Goal: Task Accomplishment & Management: Manage account settings

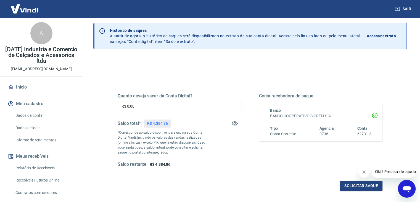
scroll to position [28, 0]
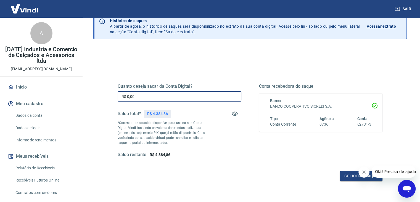
click at [163, 99] on input "R$ 0,00" at bounding box center [180, 96] width 124 height 10
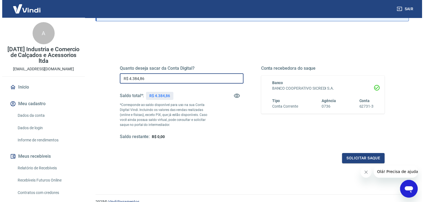
scroll to position [55, 0]
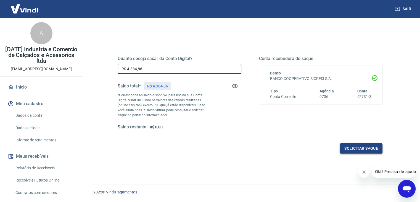
type input "R$ 4.384,86"
click at [352, 145] on button "Solicitar saque" at bounding box center [361, 148] width 43 height 10
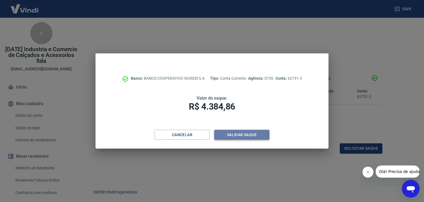
click at [255, 133] on button "Validar saque" at bounding box center [241, 134] width 55 height 10
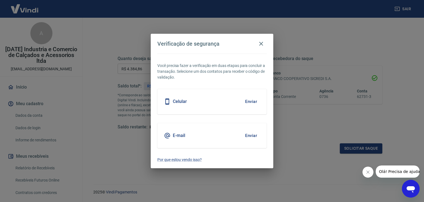
click at [248, 135] on button "Enviar" at bounding box center [251, 135] width 18 height 12
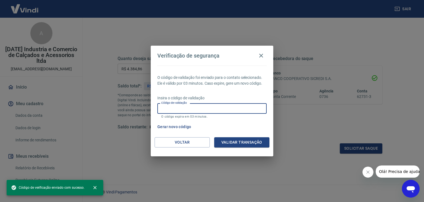
click at [202, 105] on input "Código de validação" at bounding box center [211, 108] width 109 height 10
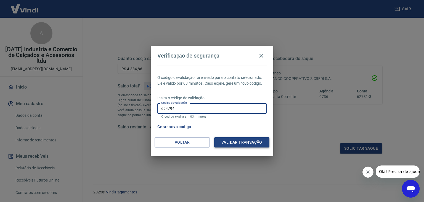
type input "694794"
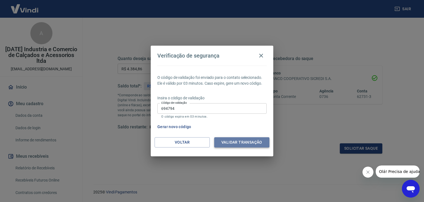
click at [247, 139] on button "Validar transação" at bounding box center [241, 142] width 55 height 10
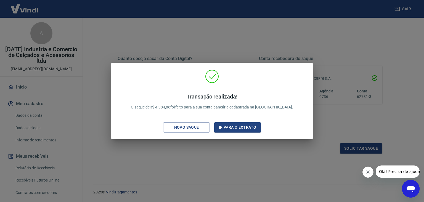
click at [374, 85] on div "Transação realizada! O saque de R$ 4.384,86 foi feito para a sua conta bancária…" at bounding box center [212, 101] width 424 height 202
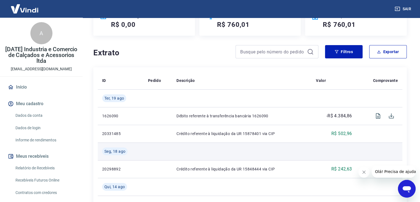
scroll to position [55, 0]
